Goal: Task Accomplishment & Management: Use online tool/utility

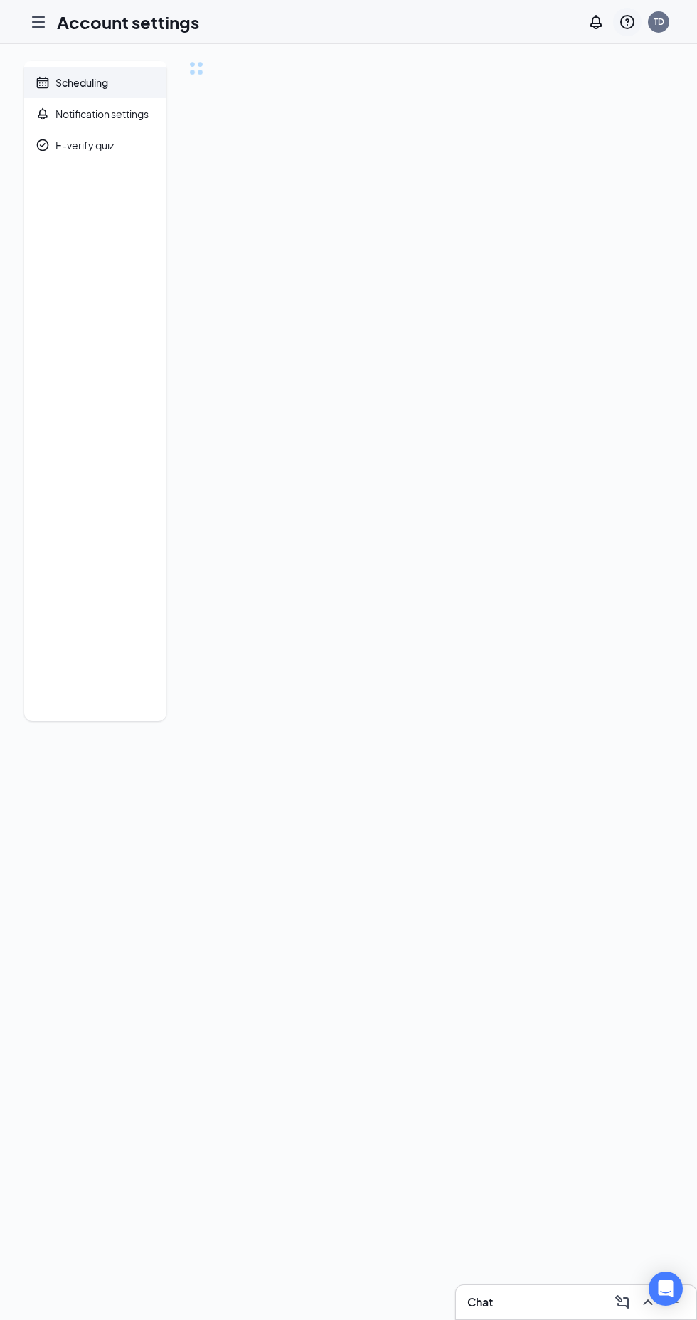
click at [634, 14] on icon "QuestionInfo" at bounding box center [627, 22] width 17 height 17
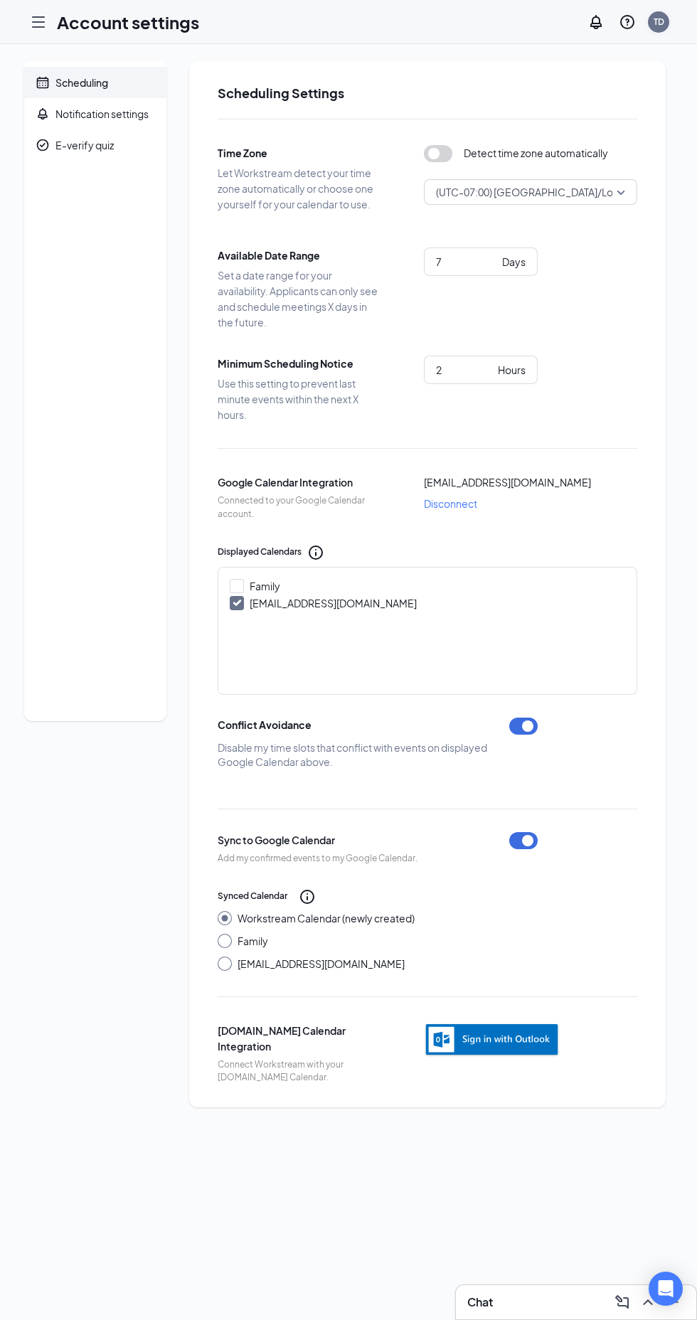
click at [659, 21] on div "TD" at bounding box center [659, 22] width 11 height 12
click at [556, 97] on link "My profile" at bounding box center [588, 97] width 154 height 14
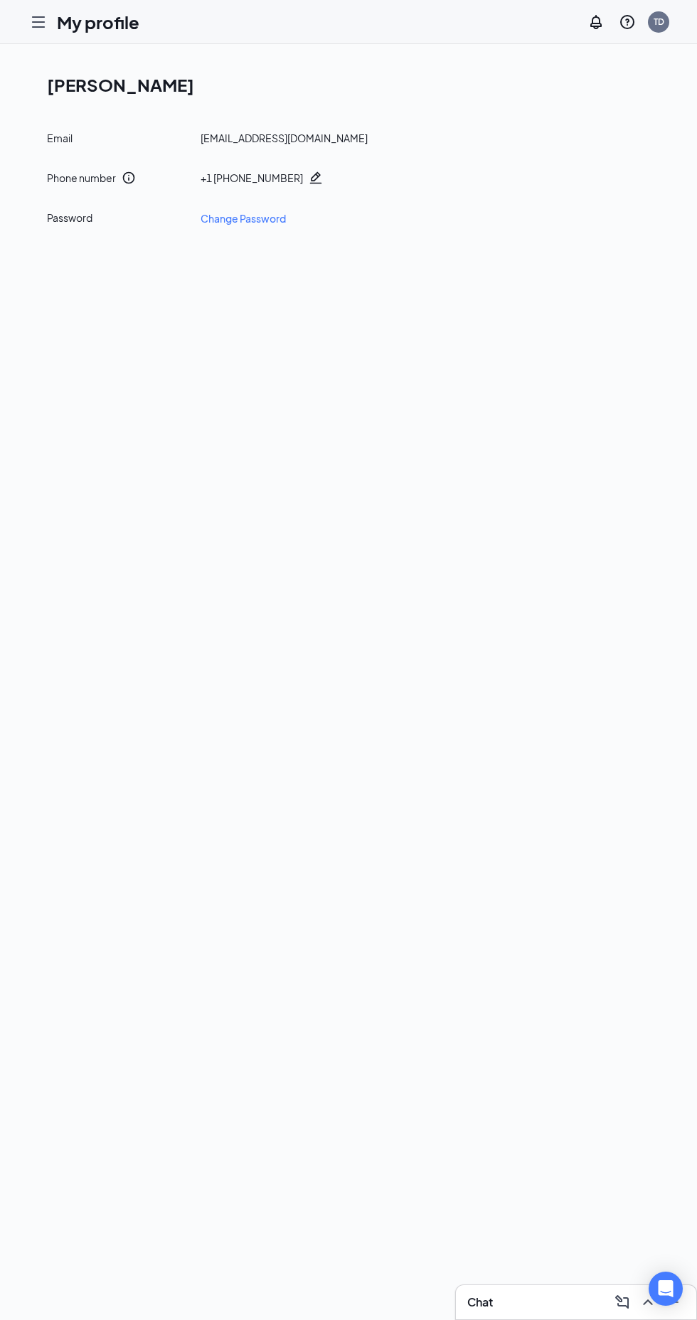
click at [38, 19] on icon "Hamburger" at bounding box center [38, 22] width 17 height 17
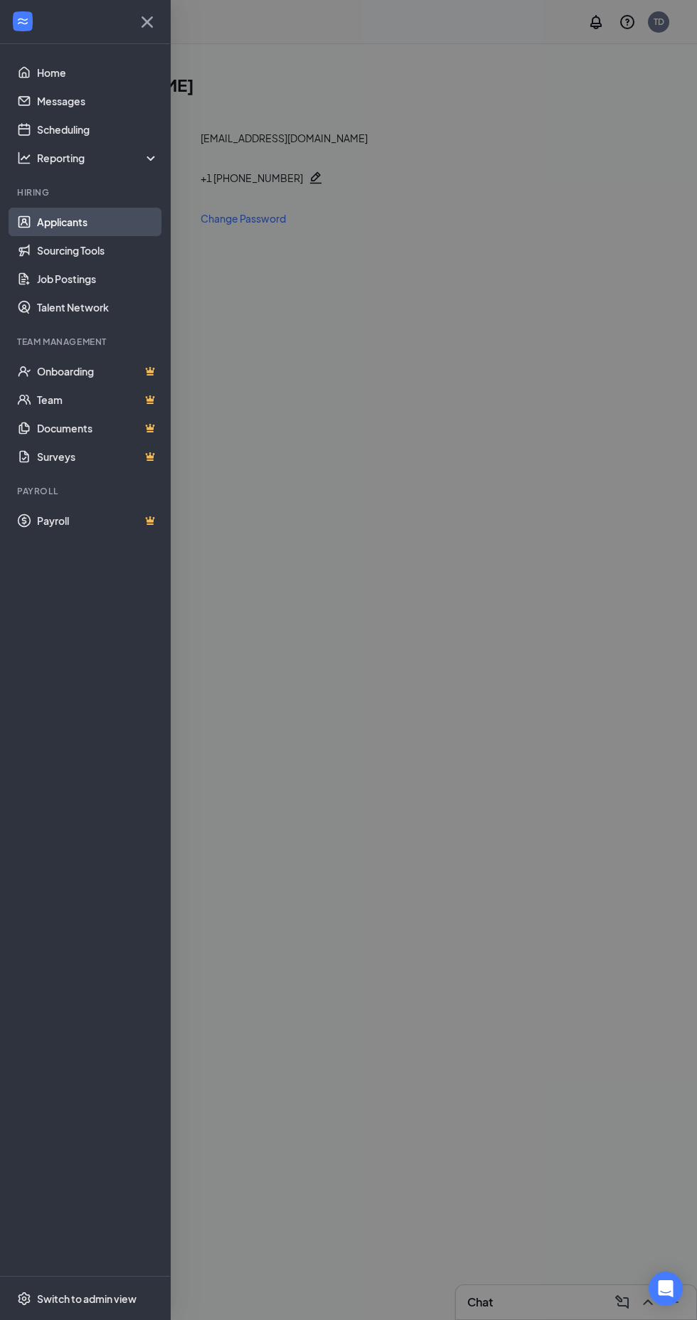
click at [75, 221] on link "Applicants" at bounding box center [98, 222] width 122 height 28
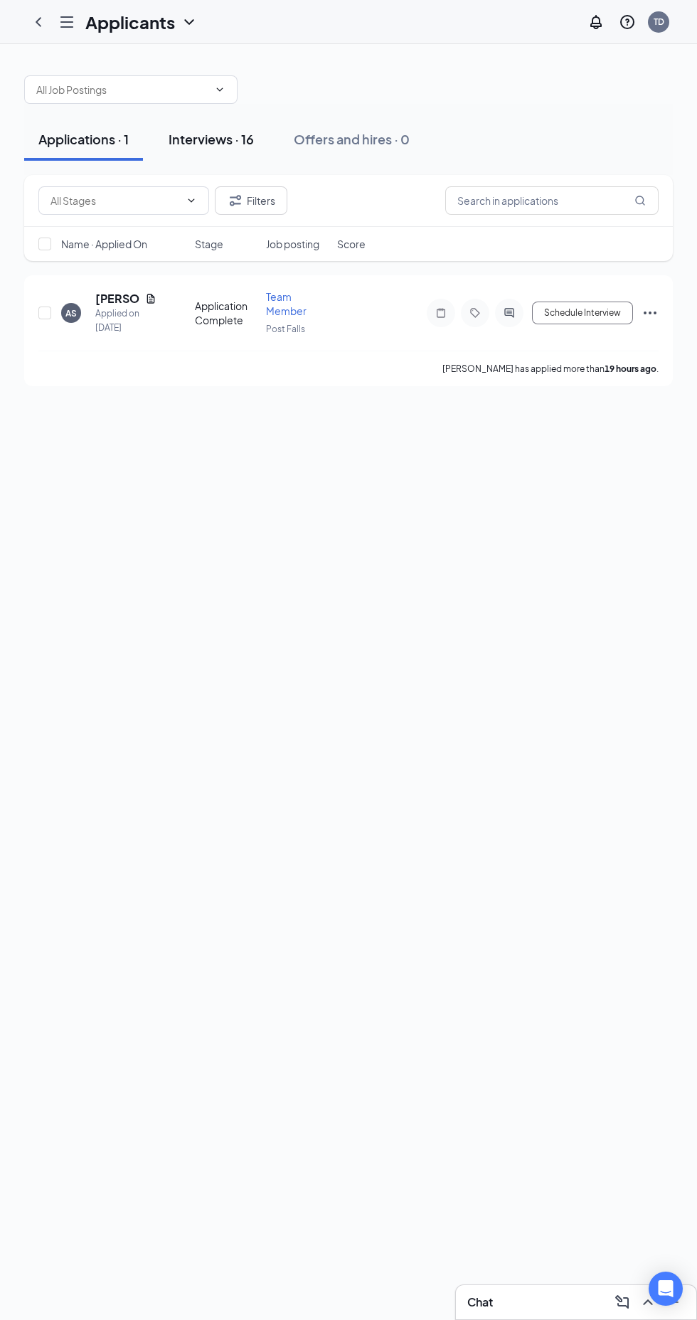
click at [218, 135] on div "Interviews · 16" at bounding box center [211, 139] width 85 height 18
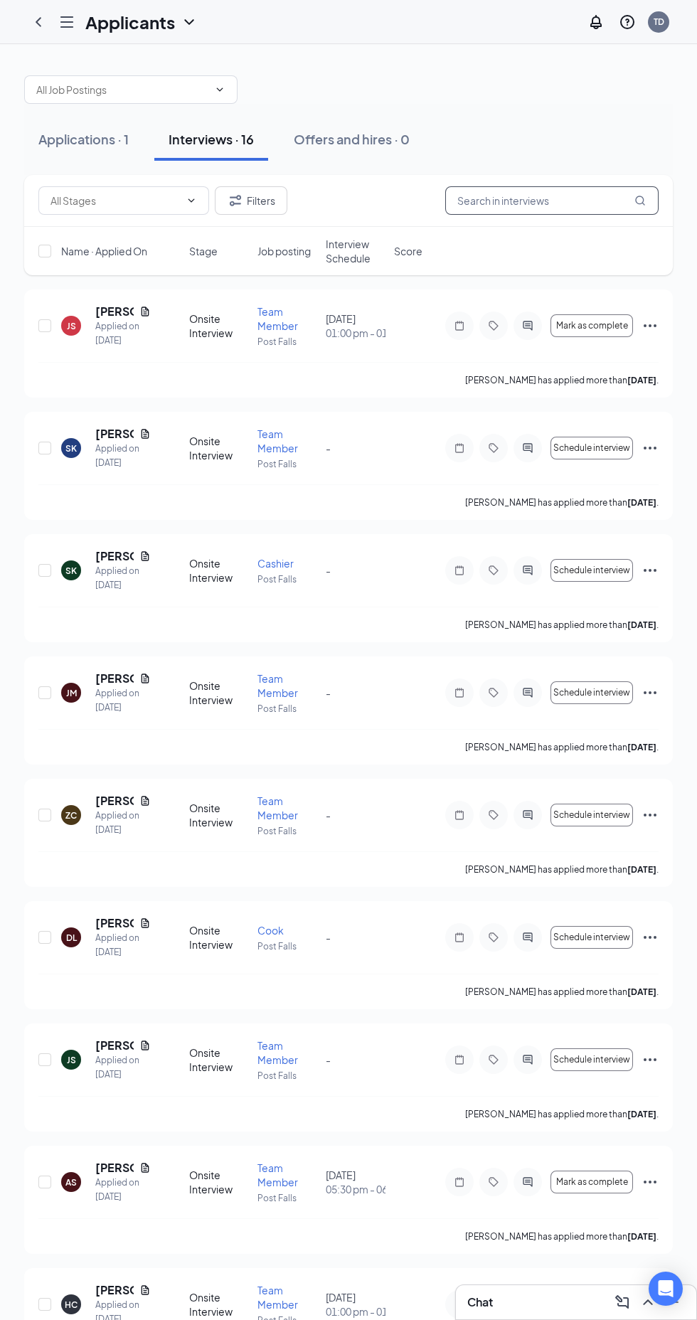
click at [545, 203] on input "text" at bounding box center [551, 200] width 213 height 28
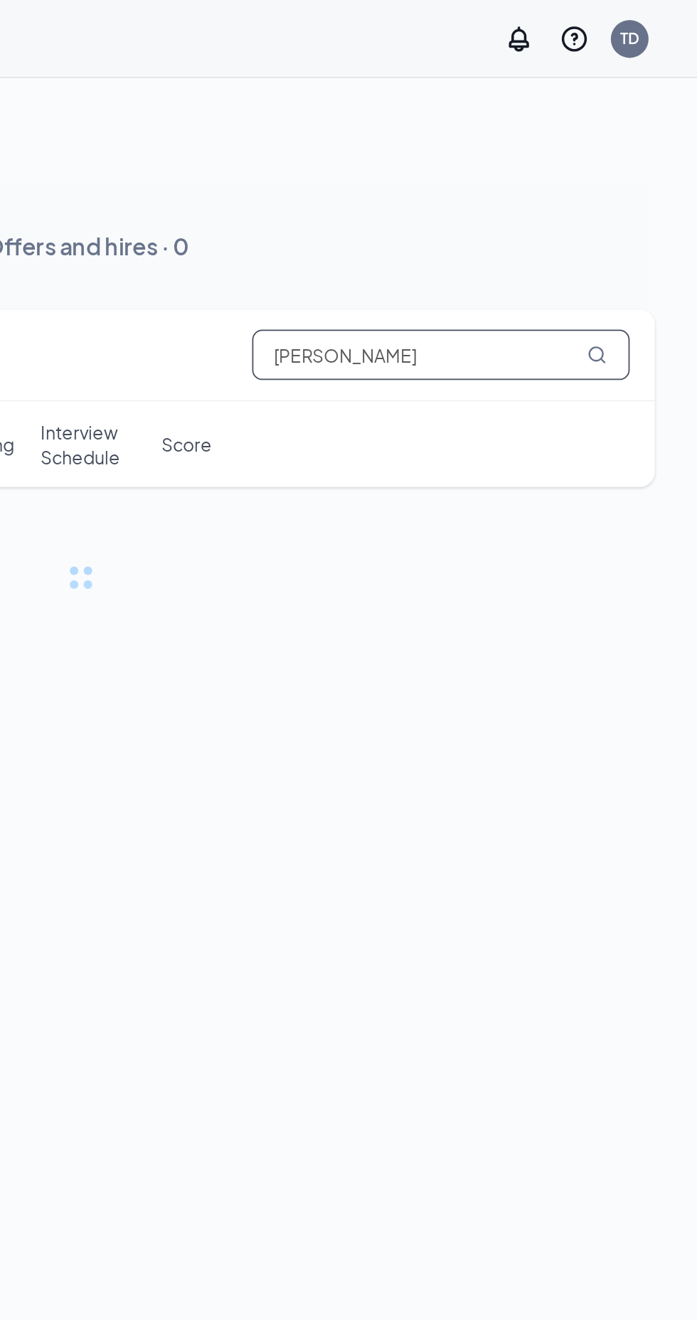
type input "[PERSON_NAME]"
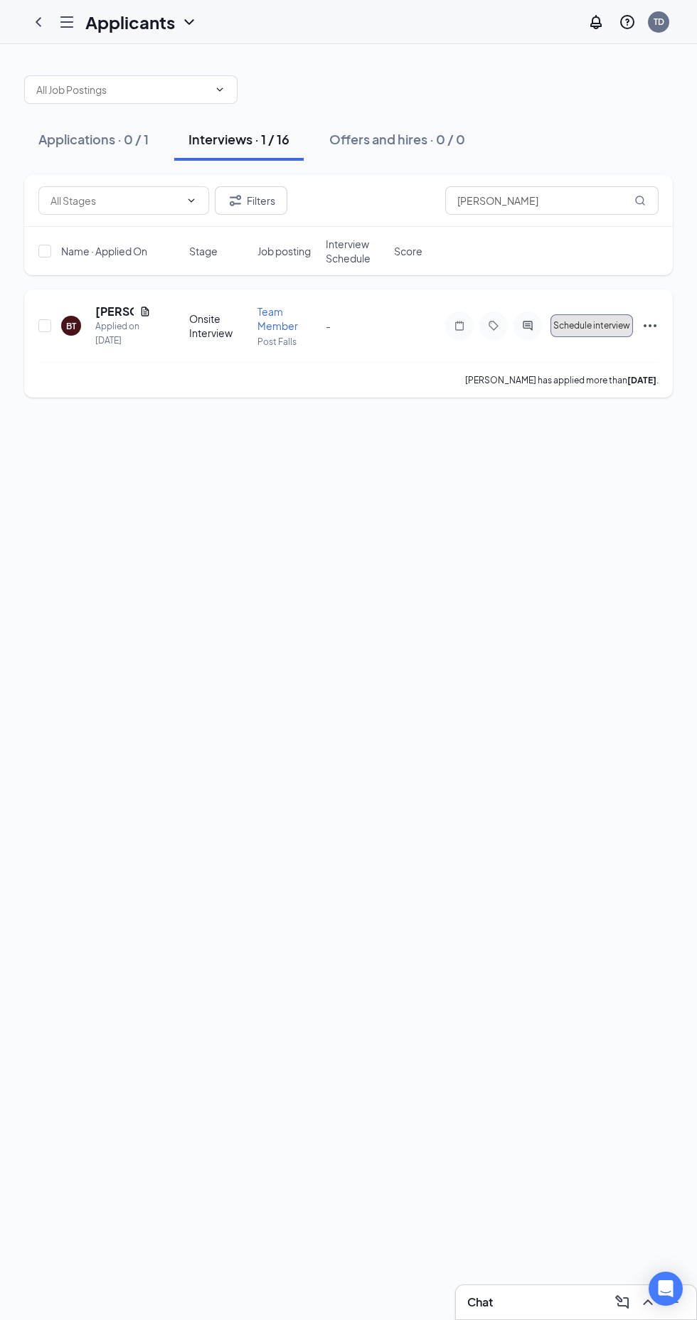
click at [588, 325] on span "Schedule interview" at bounding box center [591, 326] width 77 height 10
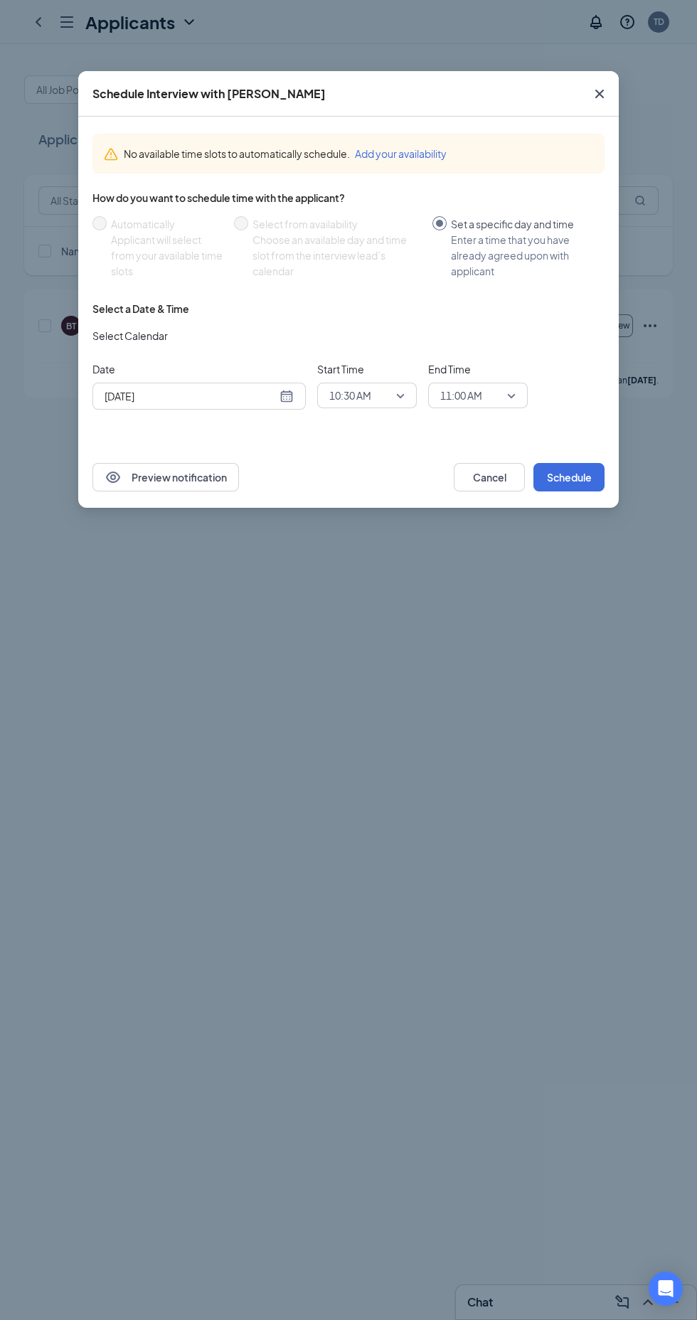
click at [272, 396] on input "[DATE]" at bounding box center [191, 396] width 172 height 16
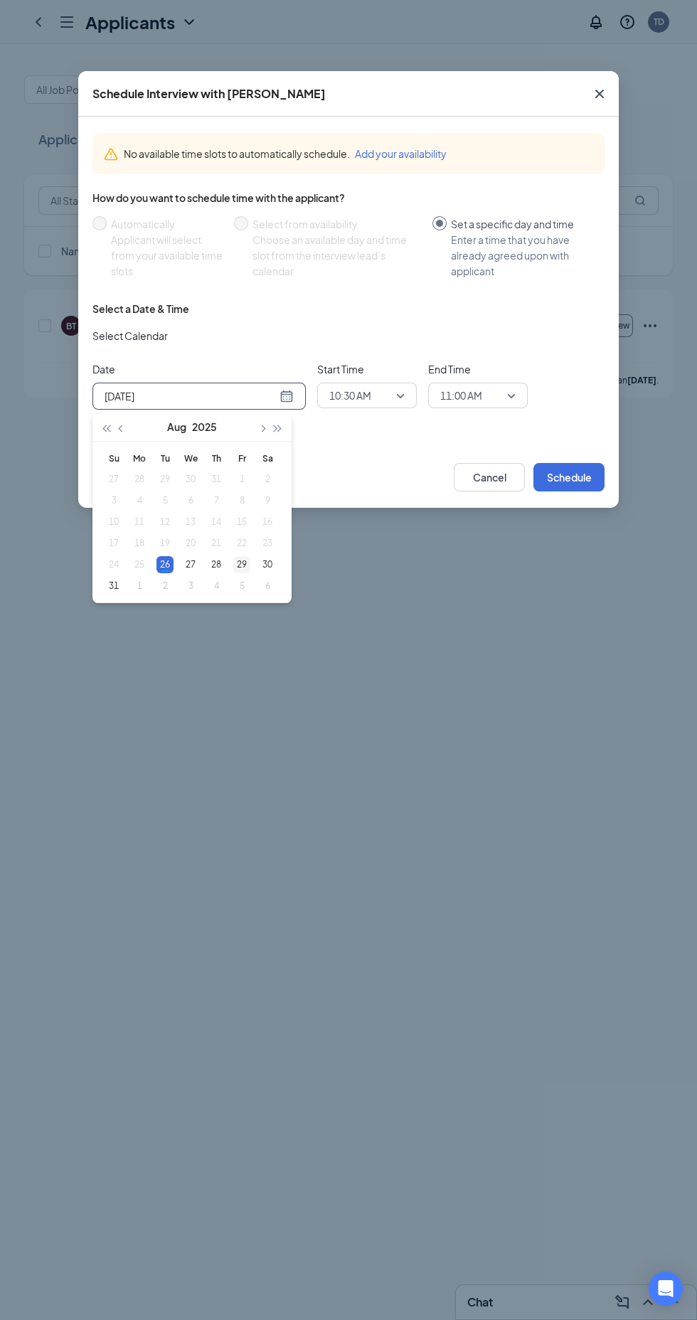
click at [242, 564] on div "29" at bounding box center [241, 564] width 17 height 17
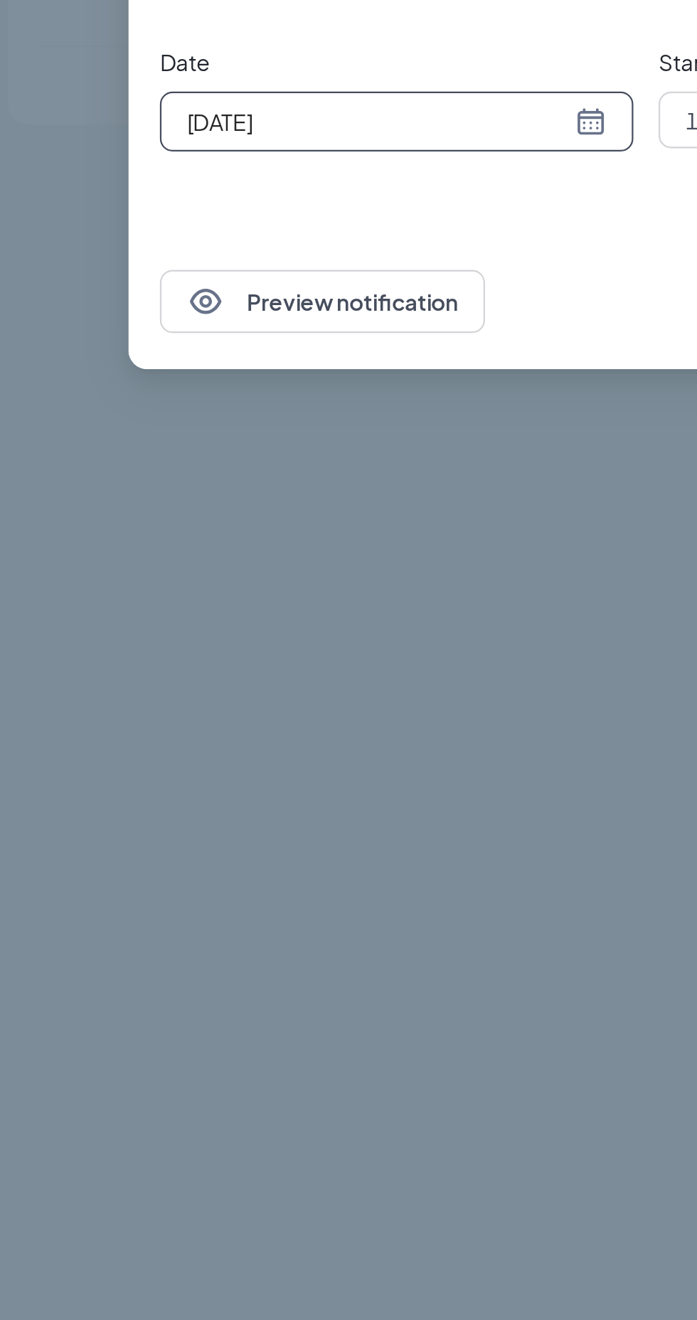
click at [276, 396] on input "[DATE]" at bounding box center [191, 396] width 172 height 16
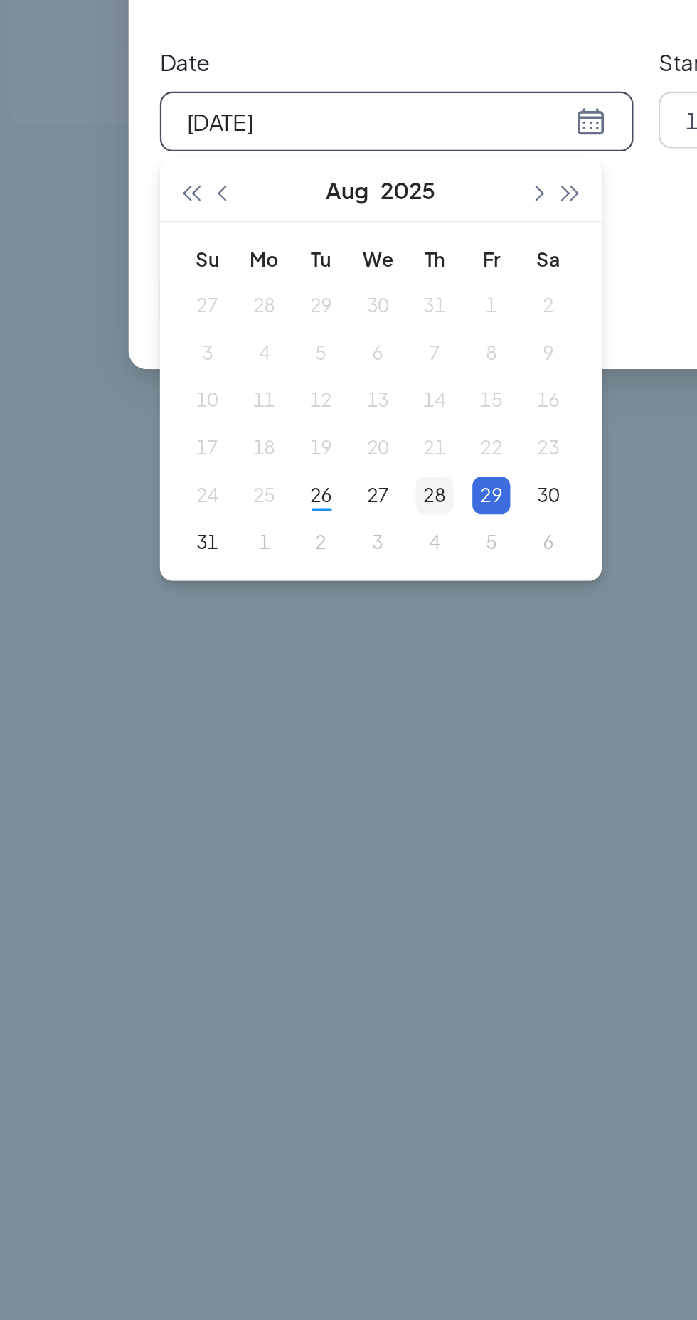
click at [218, 564] on div "28" at bounding box center [216, 564] width 17 height 17
type input "[DATE]"
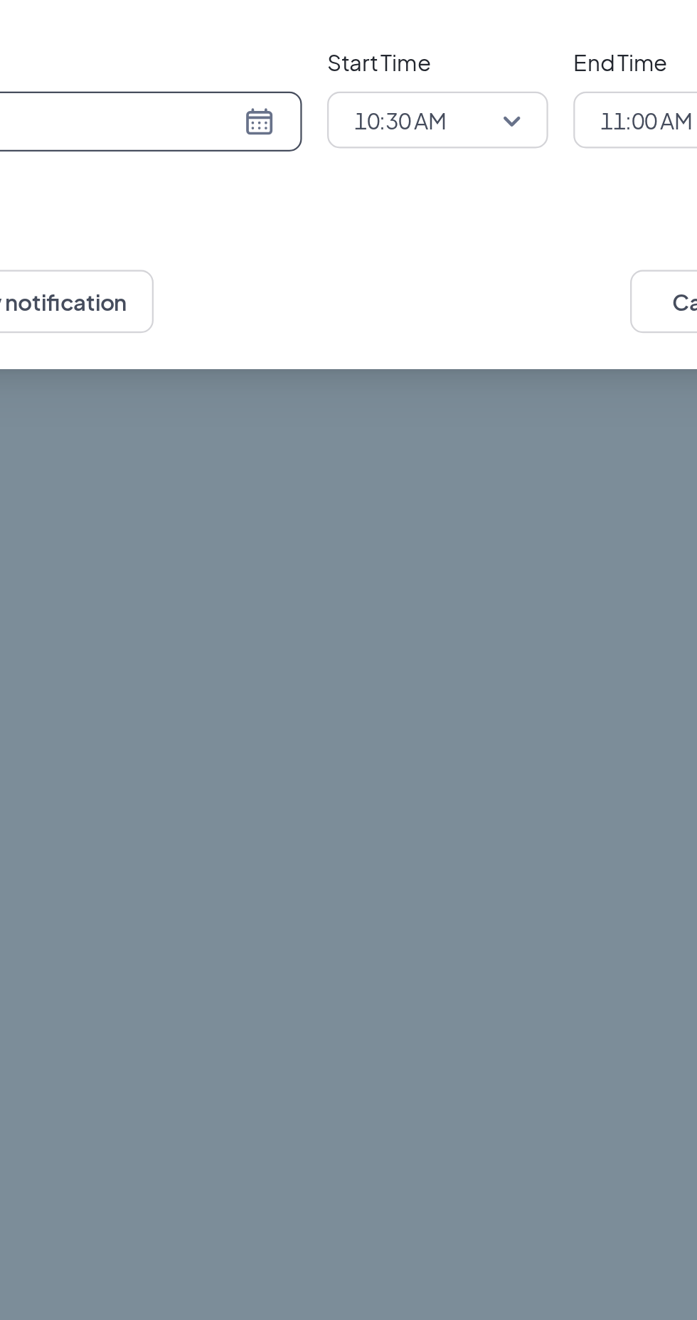
click at [378, 396] on span "10:30 AM" at bounding box center [360, 395] width 63 height 21
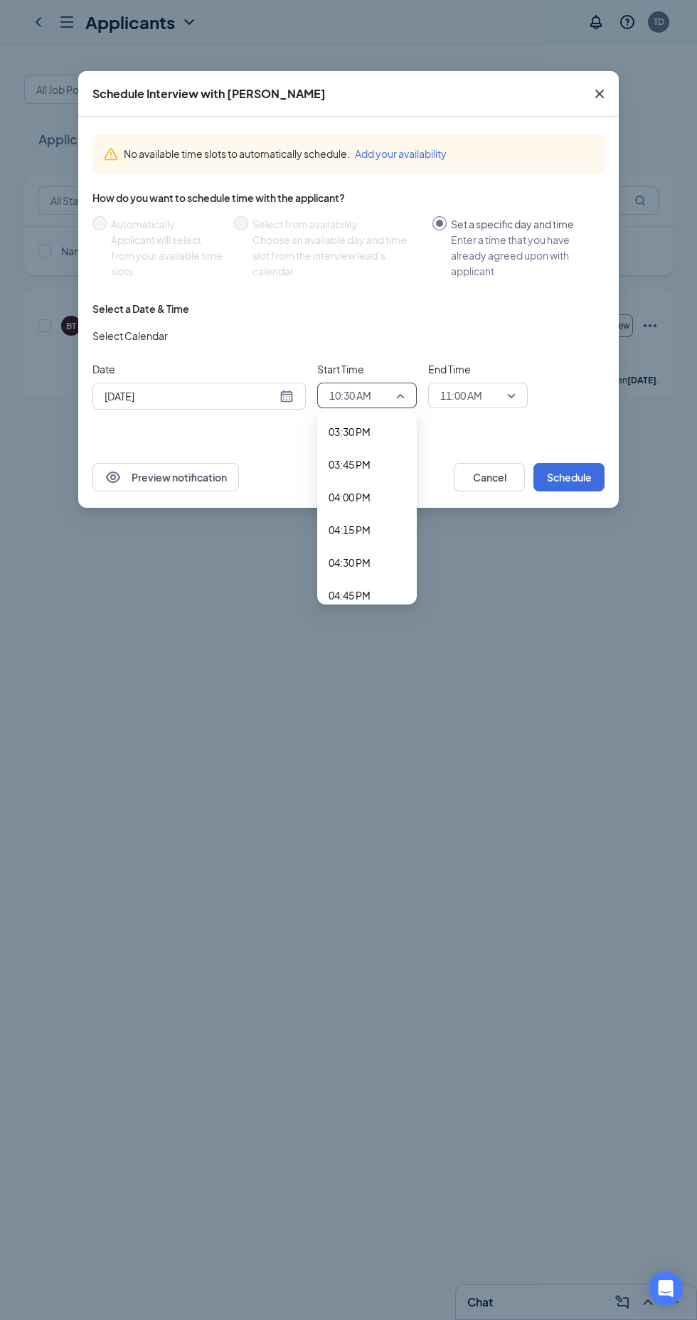
scroll to position [2031, 0]
click at [374, 490] on span "04:00 PM" at bounding box center [367, 498] width 77 height 16
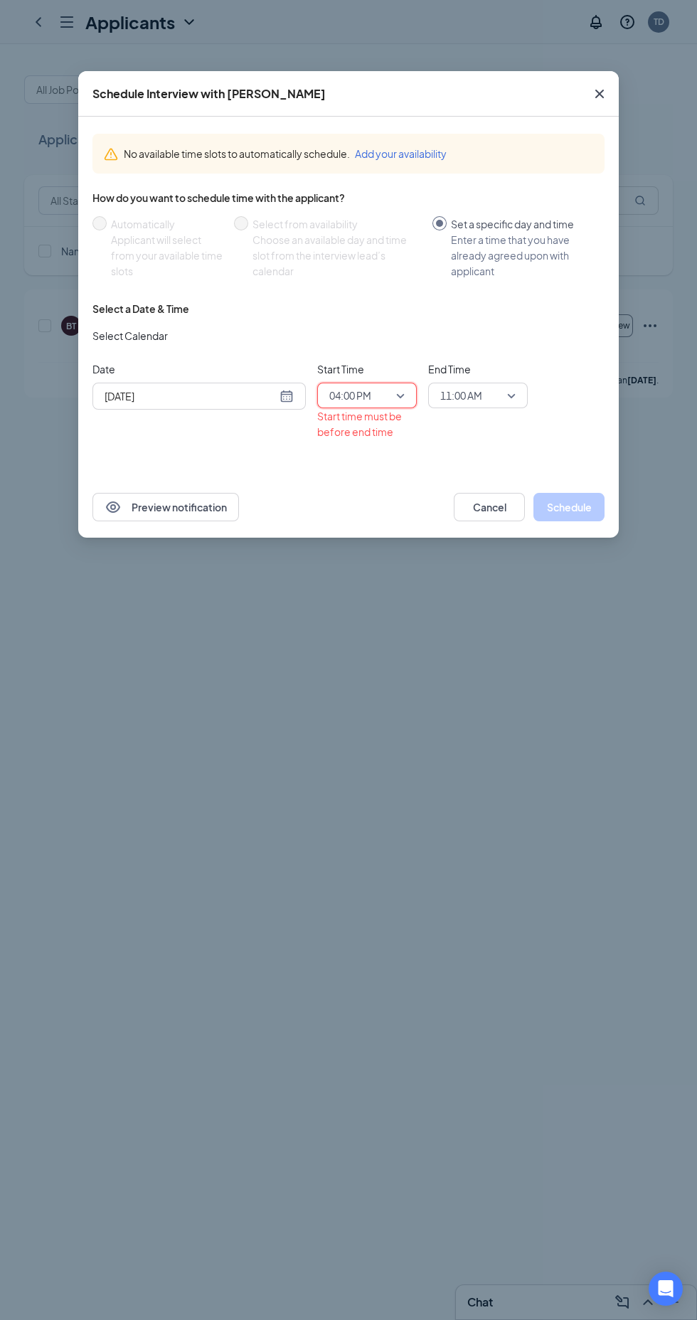
click at [506, 391] on span "11:00 AM" at bounding box center [477, 395] width 75 height 21
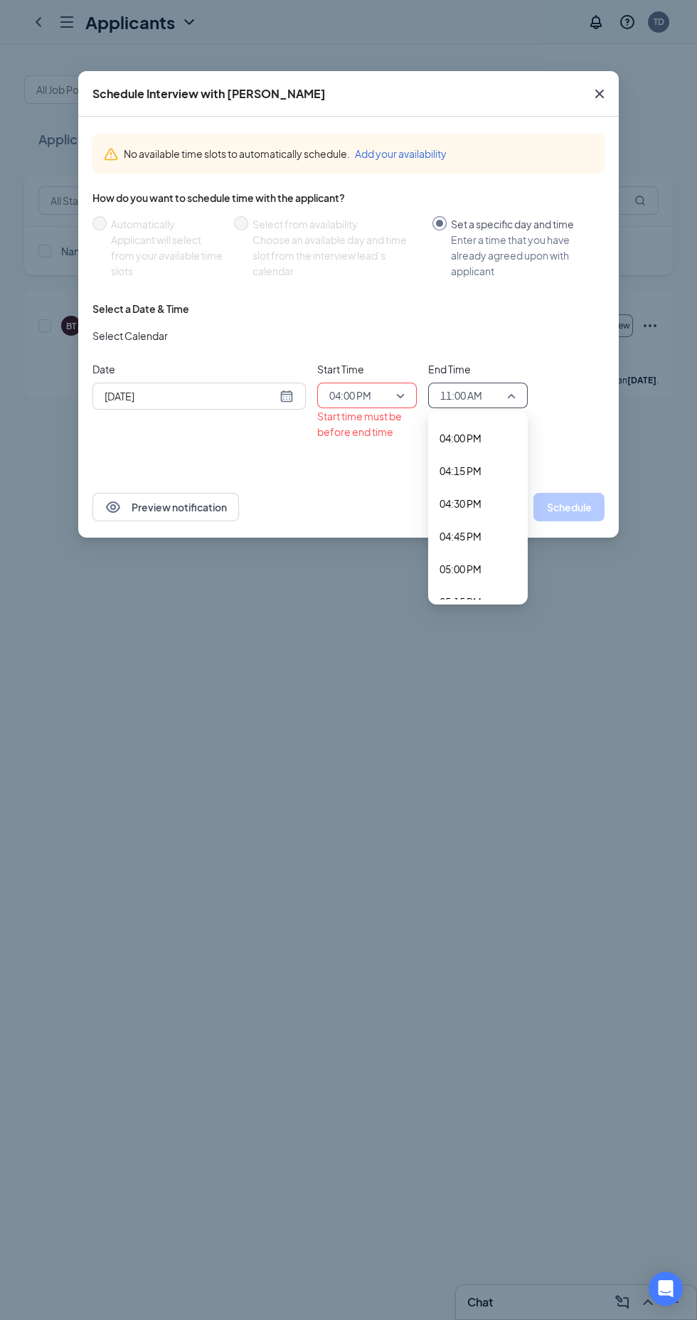
scroll to position [2089, 0]
click at [479, 533] on span "04:45 PM" at bounding box center [461, 539] width 42 height 16
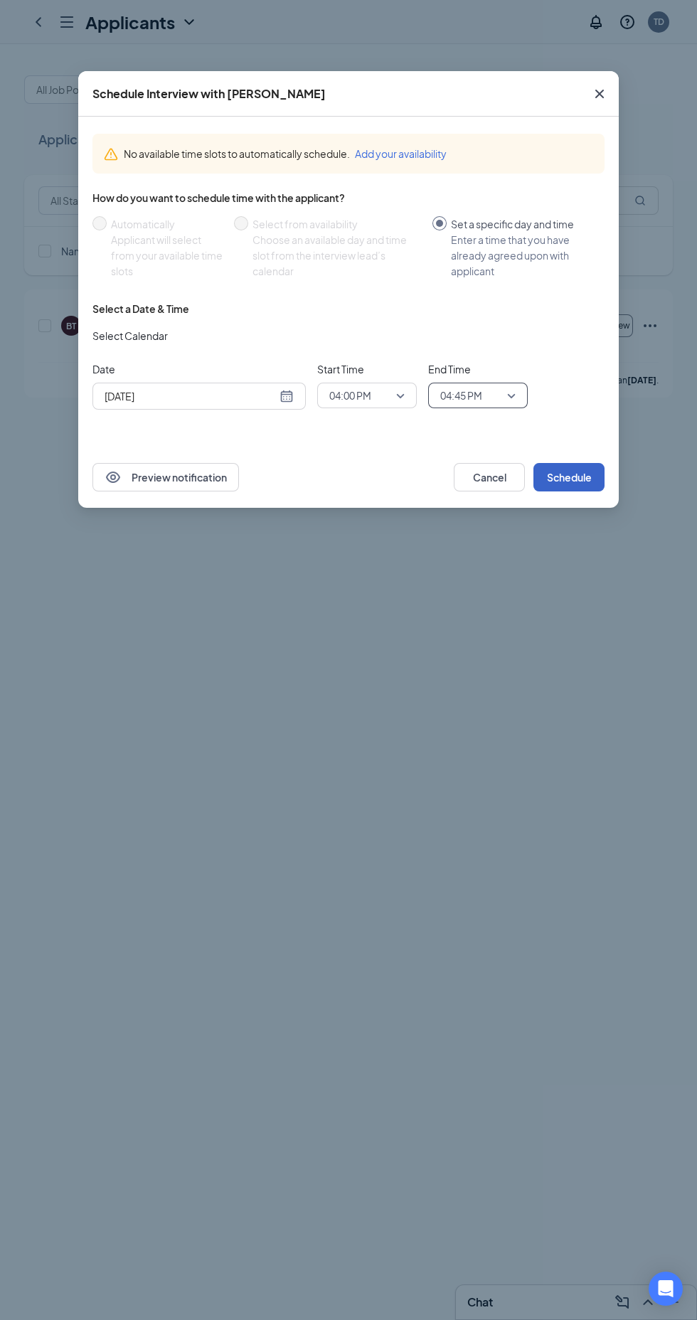
click at [583, 475] on button "Schedule" at bounding box center [569, 477] width 71 height 28
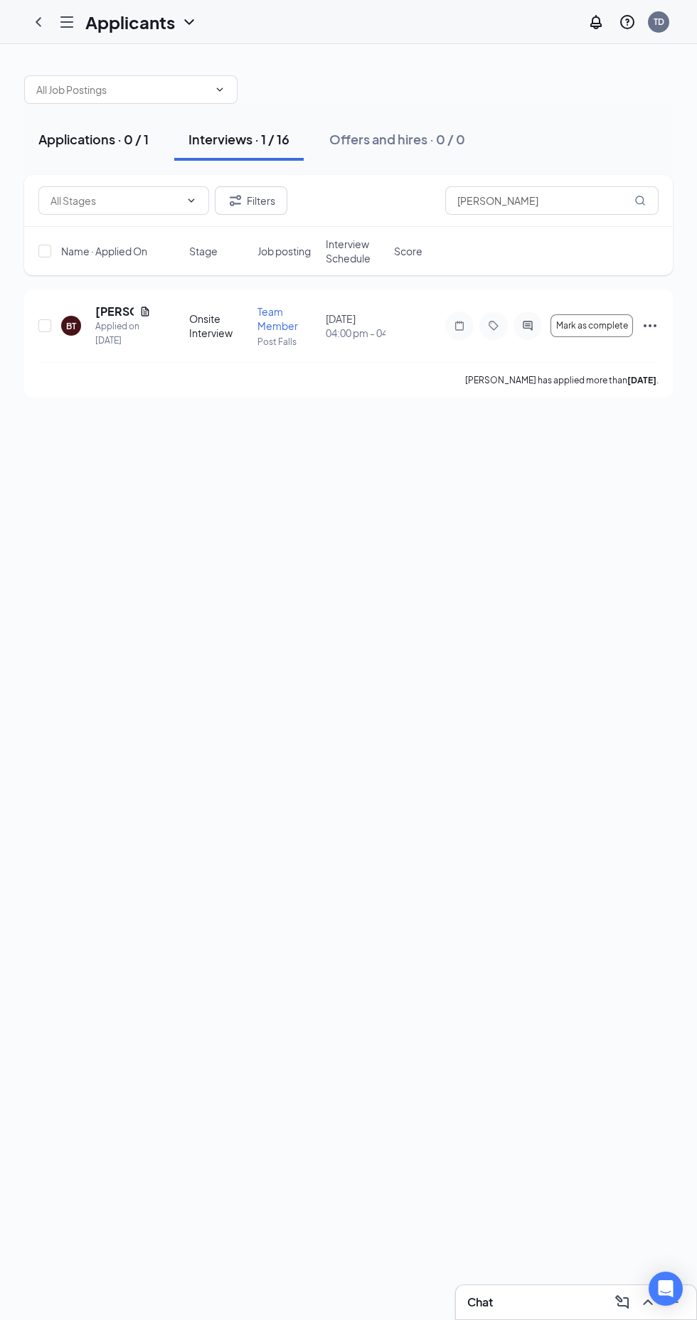
click at [124, 130] on div "Applications · 0 / 1" at bounding box center [93, 139] width 110 height 18
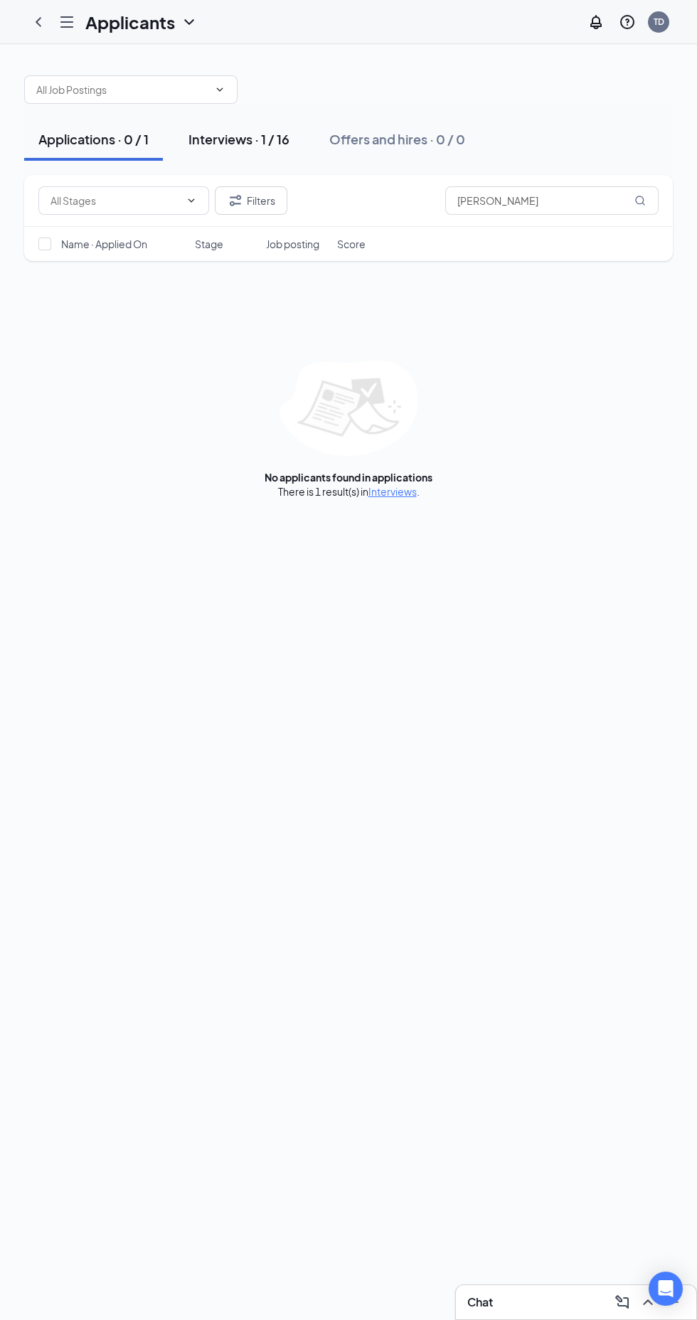
click at [269, 132] on div "Interviews · 1 / 16" at bounding box center [239, 139] width 101 height 18
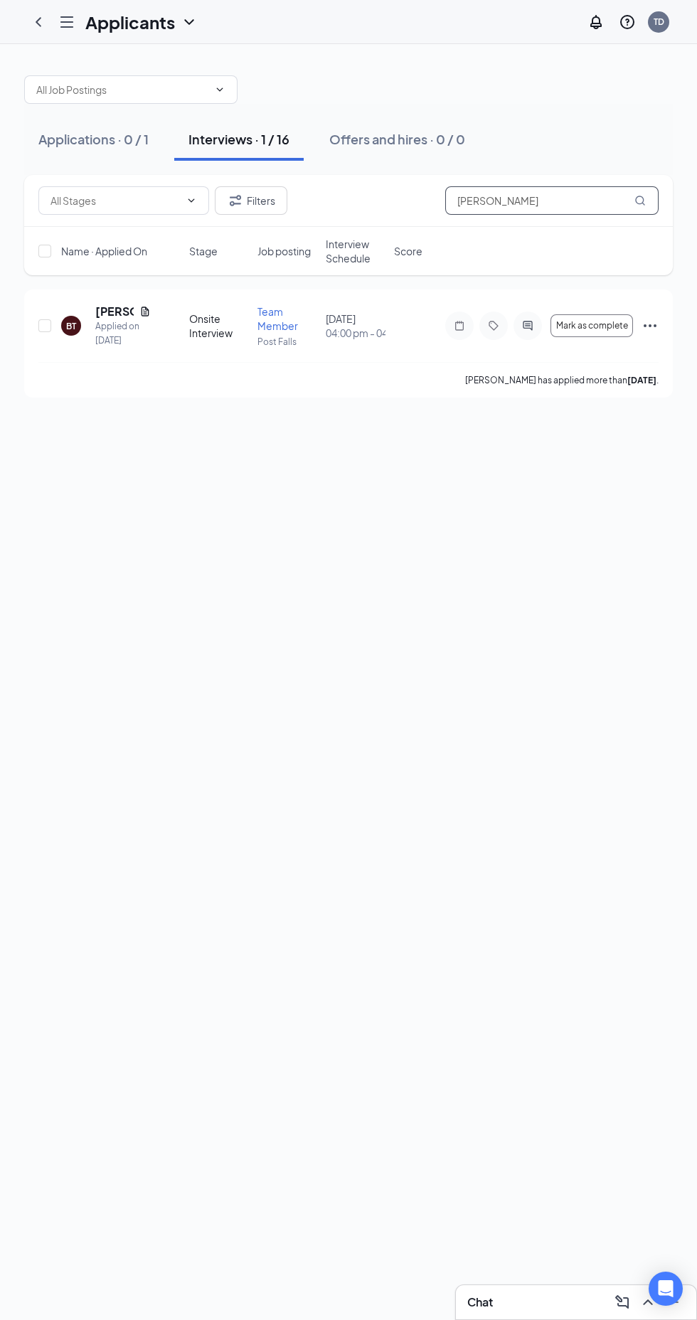
click at [541, 199] on input "[PERSON_NAME]" at bounding box center [551, 200] width 213 height 28
type input "B"
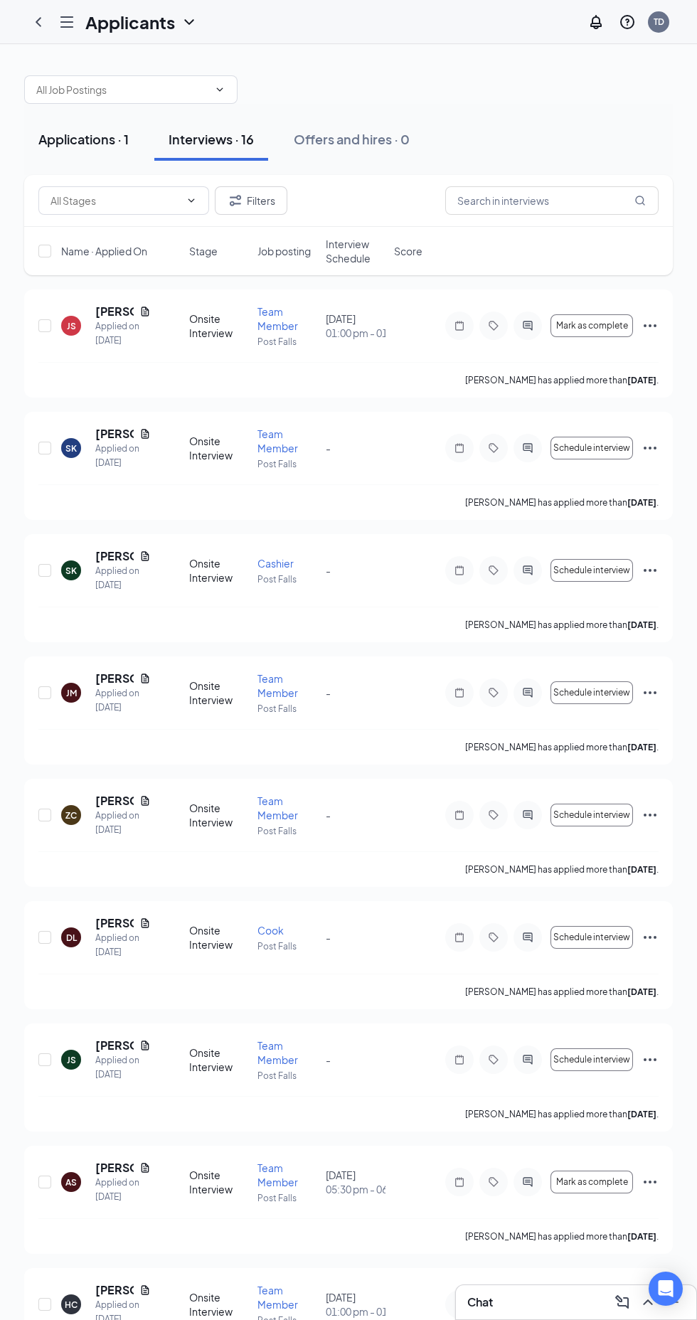
click at [102, 140] on div "Applications · 1" at bounding box center [83, 139] width 90 height 18
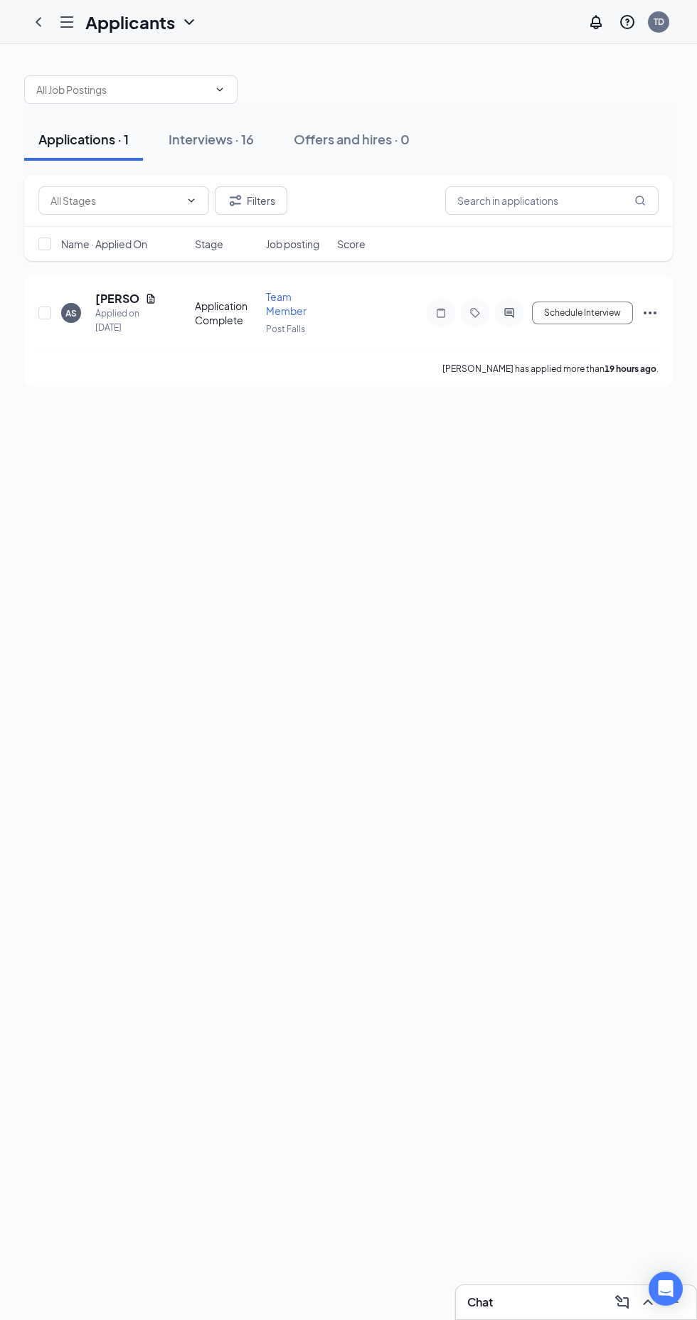
scroll to position [22, 0]
